Goal: Task Accomplishment & Management: Complete application form

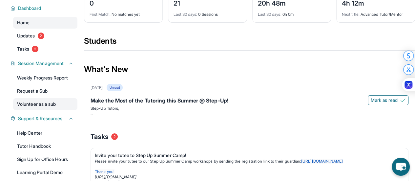
scroll to position [44, 0]
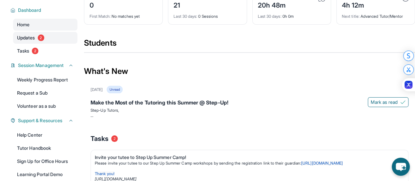
click at [37, 40] on link "Updates 2" at bounding box center [45, 38] width 64 height 12
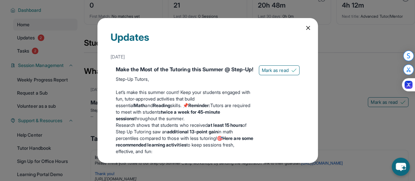
click at [43, 55] on div "Updates [DATE] Make the Most of the Tutoring this Summer @ Step-Up! Step-Up Tut…" at bounding box center [207, 90] width 415 height 181
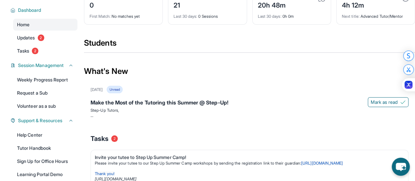
click at [35, 63] on div "Dashboard Home Updates 2 Tasks 2 Session Management Weekly Progress Report Requ…" at bounding box center [42, 105] width 84 height 214
click at [28, 53] on span "Tasks" at bounding box center [23, 51] width 12 height 7
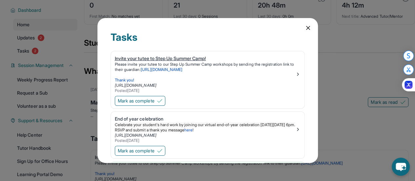
scroll to position [82, 0]
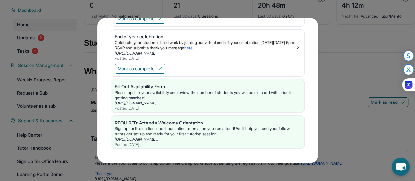
click at [138, 88] on div "Fill Out Availability Form" at bounding box center [208, 86] width 186 height 7
